Goal: Information Seeking & Learning: Learn about a topic

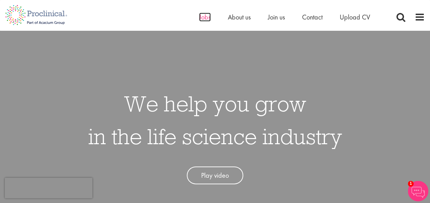
click at [206, 19] on span "Jobs" at bounding box center [205, 17] width 12 height 9
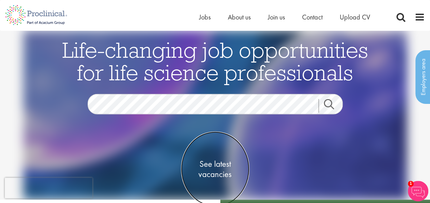
click at [220, 165] on span "See latest vacancies" at bounding box center [215, 169] width 68 height 21
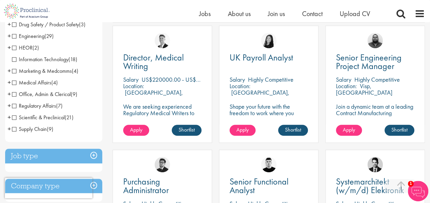
scroll to position [34, 0]
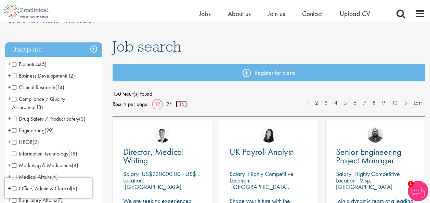
click at [181, 105] on link "36" at bounding box center [181, 104] width 11 height 7
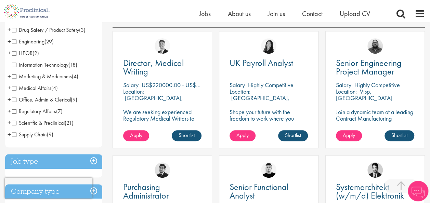
scroll to position [137, 0]
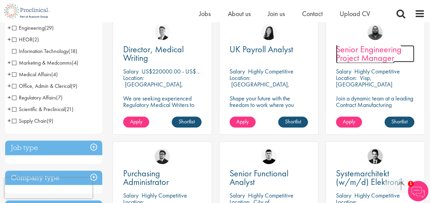
click at [376, 55] on span "Senior Engineering Project Manager" at bounding box center [369, 53] width 66 height 20
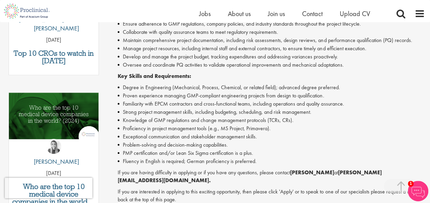
scroll to position [308, 0]
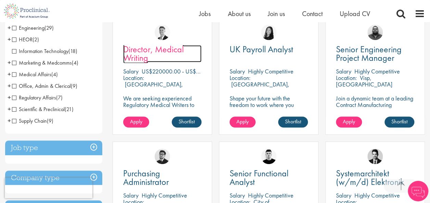
click at [155, 52] on span "Director, Medical Writing" at bounding box center [153, 53] width 61 height 20
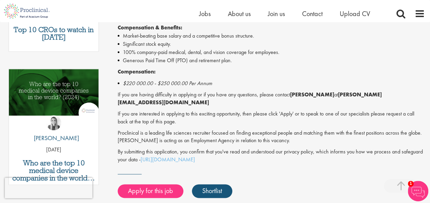
scroll to position [342, 0]
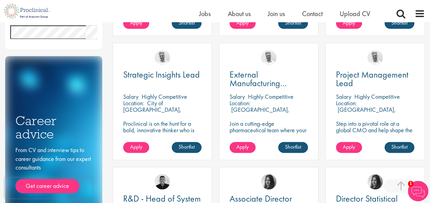
scroll to position [376, 0]
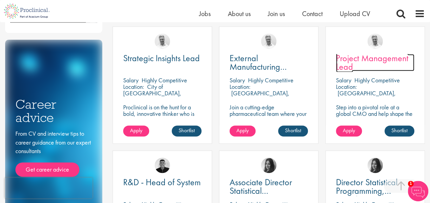
click at [379, 60] on span "Project Management Lead" at bounding box center [372, 62] width 73 height 20
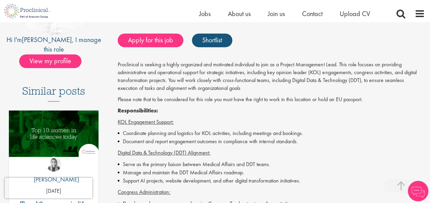
scroll to position [137, 0]
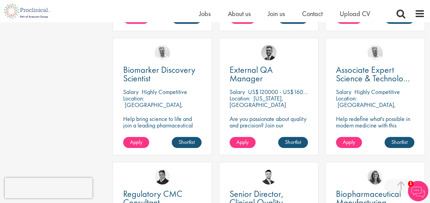
scroll to position [992, 0]
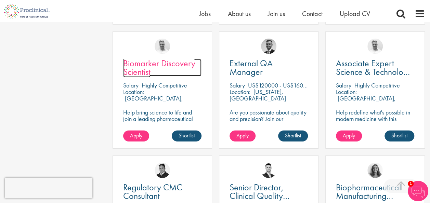
click at [146, 69] on span "Biomarker Discovery Scientist" at bounding box center [159, 67] width 72 height 20
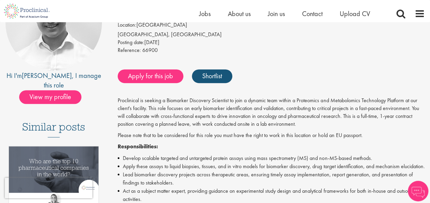
scroll to position [103, 0]
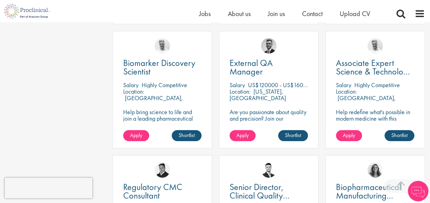
click at [380, 94] on p "[GEOGRAPHIC_DATA], [GEOGRAPHIC_DATA]" at bounding box center [366, 101] width 60 height 14
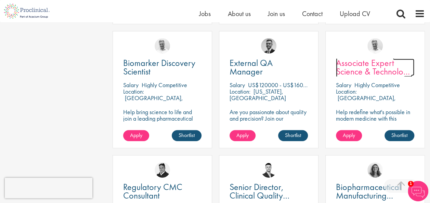
click at [357, 71] on span "Associate Expert Science & Technology ([MEDICAL_DATA])" at bounding box center [374, 71] width 76 height 29
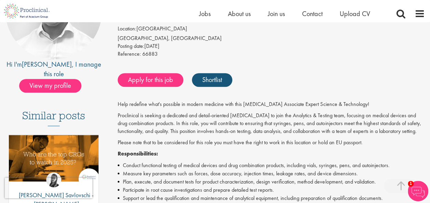
scroll to position [103, 0]
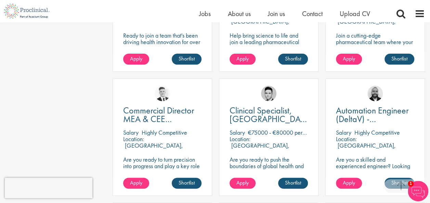
scroll to position [1335, 0]
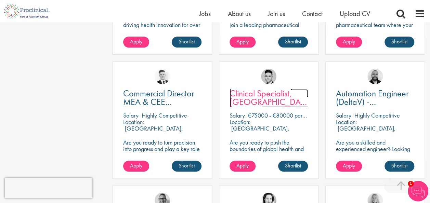
click at [279, 101] on span "Clinical Specialist, [GEOGRAPHIC_DATA] - Cardiac" at bounding box center [271, 102] width 82 height 29
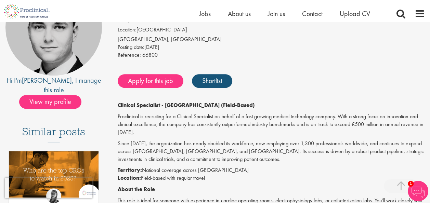
scroll to position [137, 0]
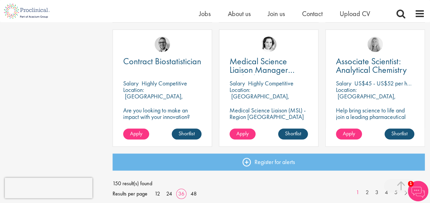
scroll to position [1506, 0]
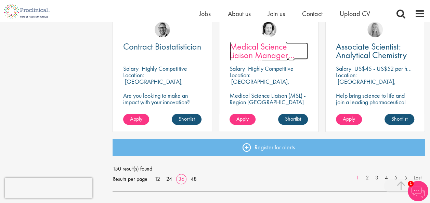
click at [276, 54] on span "Medical Science Liaison Manager (m/w/d) Nephrologie" at bounding box center [262, 59] width 65 height 37
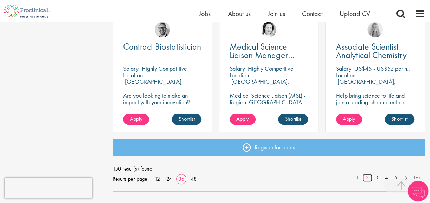
click at [368, 178] on link "2" at bounding box center [367, 178] width 10 height 8
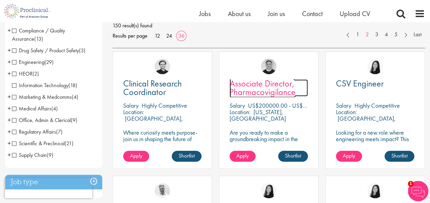
click at [276, 91] on span "Associate Director, Pharmacovigilance" at bounding box center [263, 88] width 66 height 20
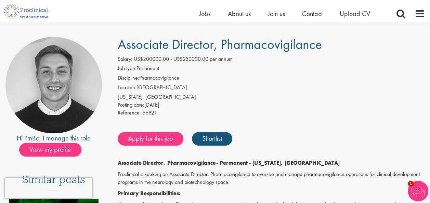
scroll to position [34, 0]
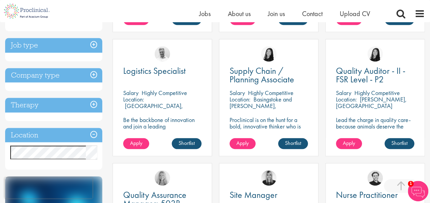
scroll to position [274, 0]
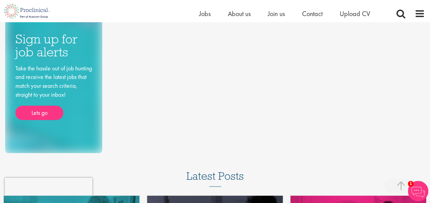
scroll to position [197, 0]
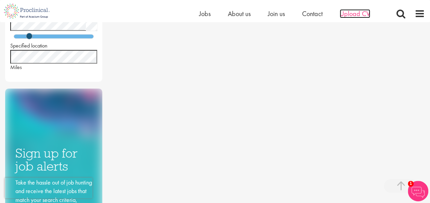
click at [352, 15] on span "Upload CV" at bounding box center [355, 13] width 30 height 9
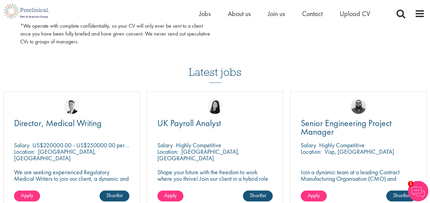
scroll to position [513, 0]
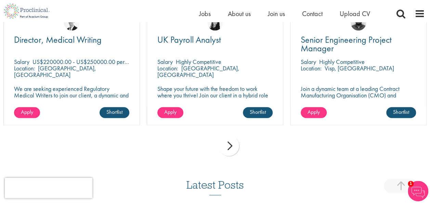
click at [55, 46] on div "Director, Medical Writing" at bounding box center [71, 45] width 115 height 18
click at [72, 93] on p "We are seeking experienced Regulatory Medical Writers to join our client, a dyn…" at bounding box center [71, 96] width 115 height 20
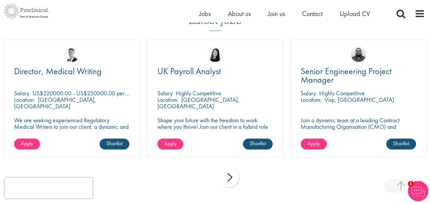
scroll to position [445, 0]
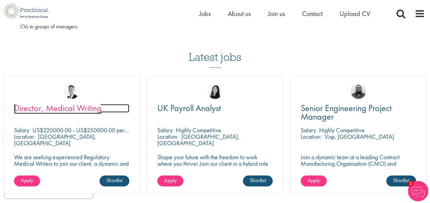
click at [70, 109] on span "Director, Medical Writing" at bounding box center [58, 108] width 88 height 12
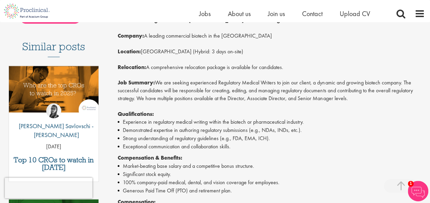
scroll to position [205, 0]
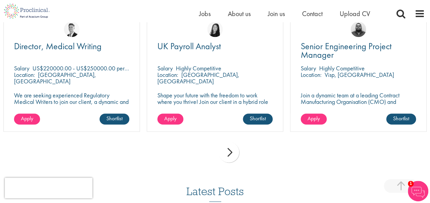
scroll to position [582, 0]
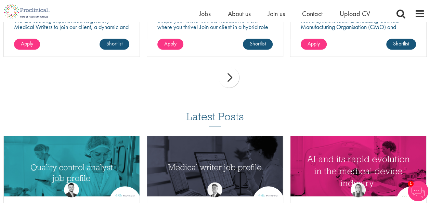
click at [231, 79] on div "next" at bounding box center [229, 77] width 21 height 21
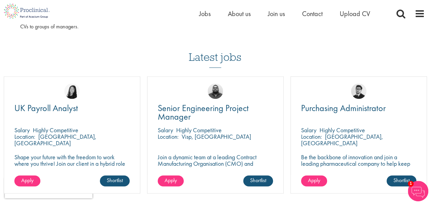
scroll to position [548, 0]
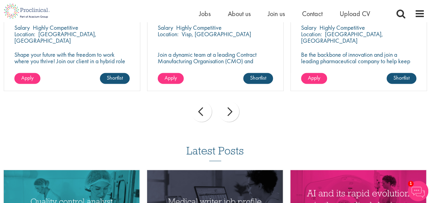
click at [203, 109] on div "prev" at bounding box center [201, 111] width 21 height 21
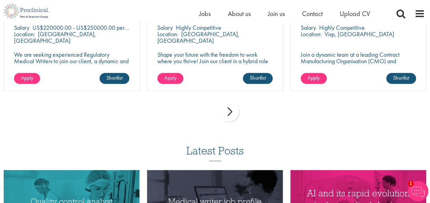
click at [203, 109] on div "prev next" at bounding box center [215, 113] width 430 height 30
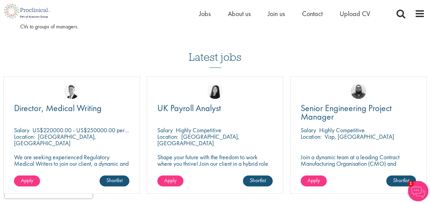
scroll to position [445, 0]
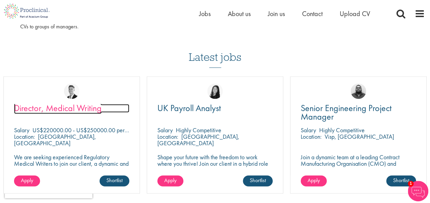
click at [62, 110] on span "Director, Medical Writing" at bounding box center [58, 108] width 88 height 12
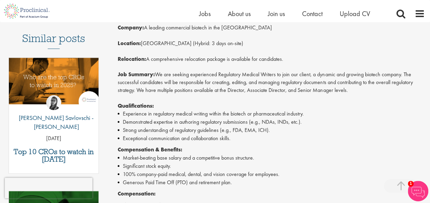
scroll to position [205, 0]
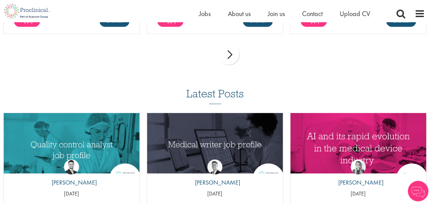
scroll to position [616, 0]
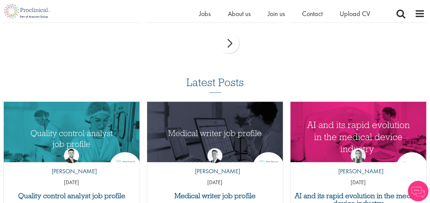
click at [231, 47] on div "next" at bounding box center [229, 43] width 21 height 21
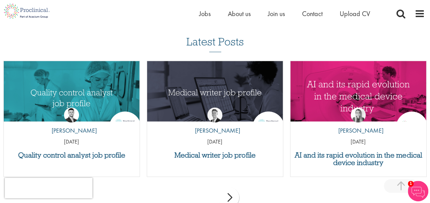
scroll to position [719, 0]
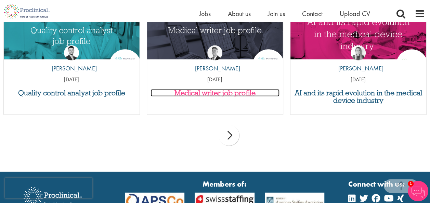
click at [218, 94] on h3 "Medical writer job profile" at bounding box center [215, 93] width 129 height 8
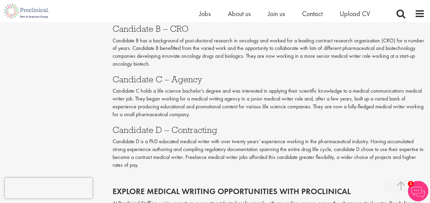
scroll to position [1403, 0]
